Goal: Transaction & Acquisition: Purchase product/service

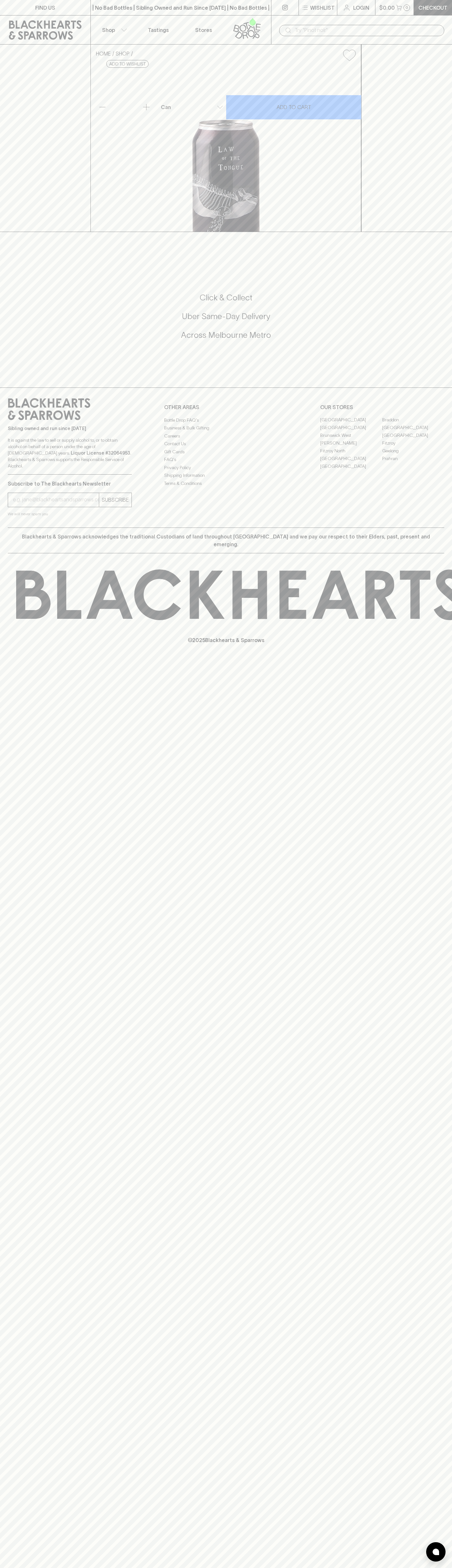
click at [55, 21] on icon at bounding box center [45, 30] width 72 height 19
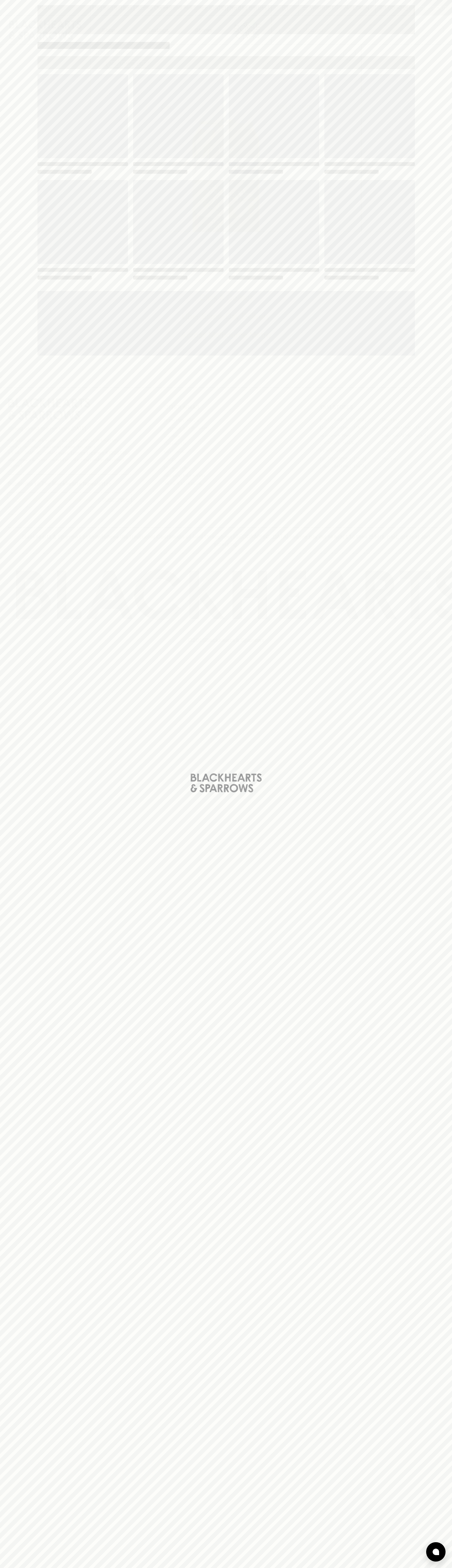
click at [79, 1567] on html "FIND US | No Bad Bottles | Sibling Owned and Run Since 2006 | No Bad Bottles | …" at bounding box center [226, 784] width 452 height 1568
click at [19, 785] on div "Loading" at bounding box center [226, 784] width 452 height 1568
